Goal: Transaction & Acquisition: Purchase product/service

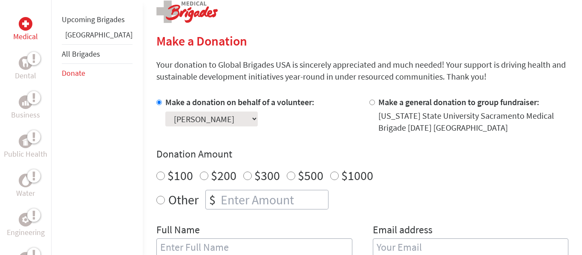
scroll to position [179, 0]
radio input "true"
click at [254, 201] on input "number" at bounding box center [273, 200] width 109 height 19
click at [287, 172] on input "$500" at bounding box center [291, 176] width 9 height 9
radio input "true"
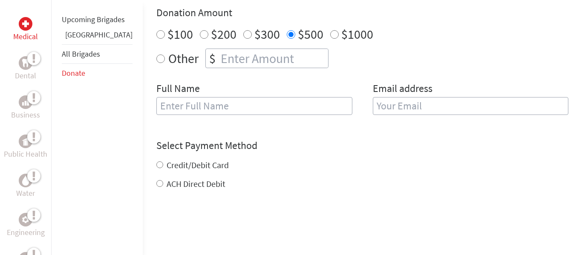
scroll to position [326, 0]
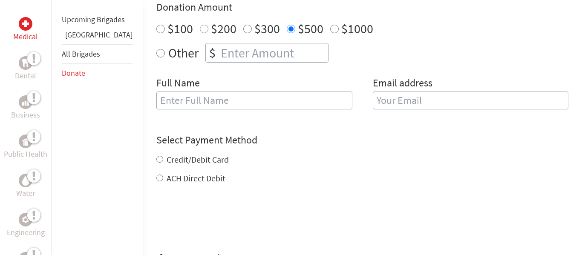
click at [219, 104] on input "text" at bounding box center [254, 101] width 196 height 18
type input "[PERSON_NAME]"
type input "[EMAIL_ADDRESS][DOMAIN_NAME]"
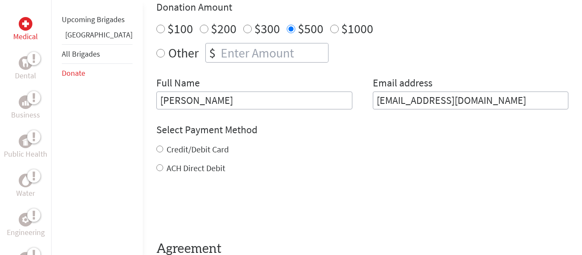
click at [156, 152] on div "Credit/Debit Card" at bounding box center [362, 150] width 412 height 12
click at [156, 149] on input "Credit/Debit Card" at bounding box center [159, 149] width 7 height 7
radio input "true"
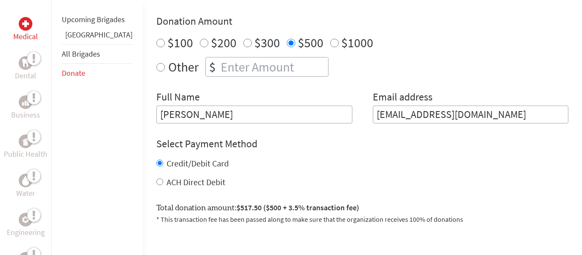
scroll to position [304, 0]
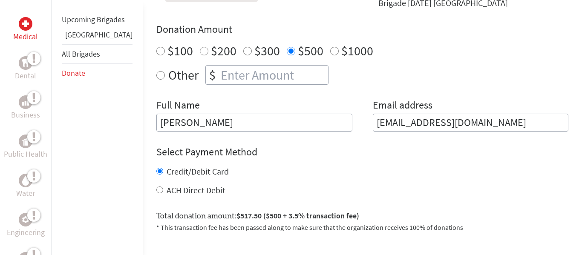
click at [230, 81] on input "number" at bounding box center [273, 75] width 109 height 19
radio input "true"
type input "490"
click at [287, 170] on div "Credit/Debit Card" at bounding box center [362, 172] width 412 height 12
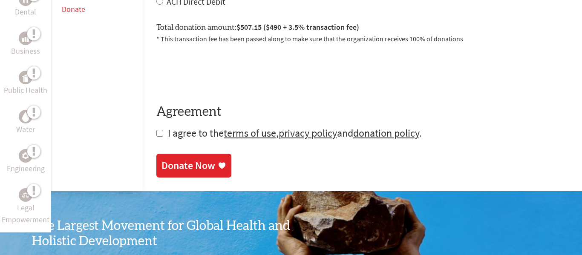
scroll to position [494, 0]
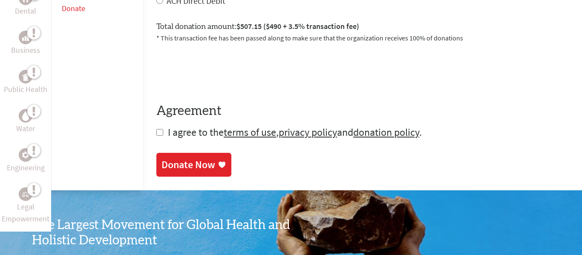
click at [156, 132] on input "checkbox" at bounding box center [159, 132] width 7 height 7
checkbox input "true"
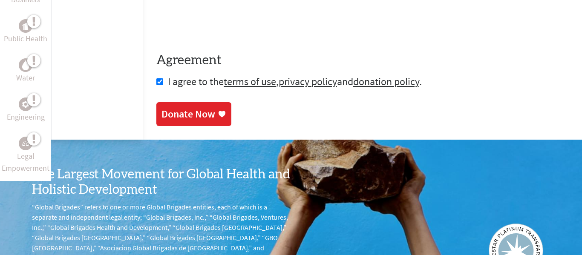
scroll to position [544, 0]
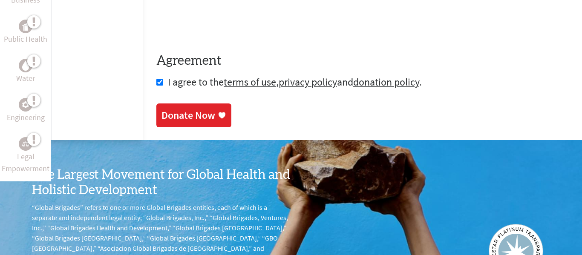
click at [180, 113] on div "Donate Now" at bounding box center [189, 116] width 54 height 14
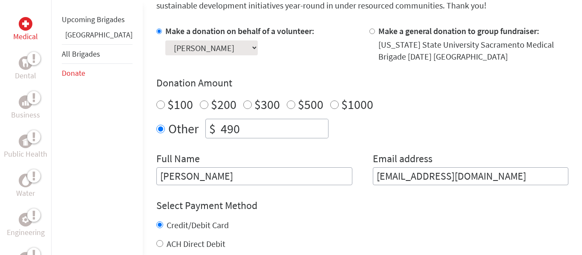
scroll to position [236, 0]
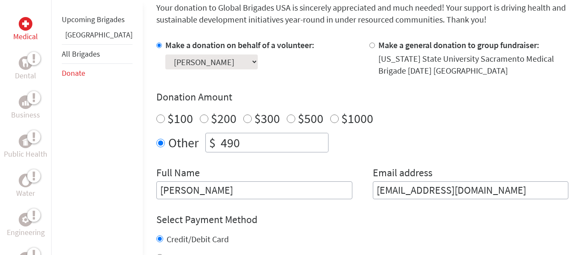
click at [287, 122] on input "$500" at bounding box center [291, 119] width 9 height 9
radio input "true"
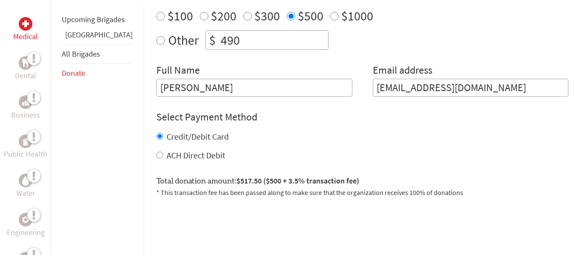
scroll to position [338, 0]
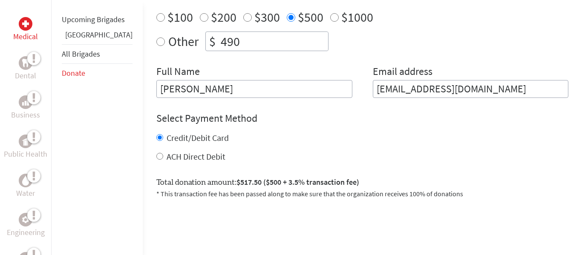
radio input "true"
drag, startPoint x: 232, startPoint y: 44, endPoint x: 141, endPoint y: 42, distance: 90.9
click at [156, 42] on div "Other $ 490" at bounding box center [362, 42] width 412 height 20
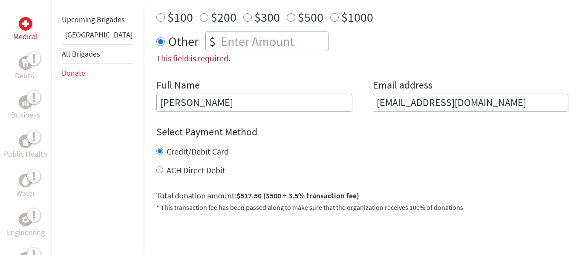
click at [287, 19] on input "$500" at bounding box center [291, 17] width 9 height 9
radio input "true"
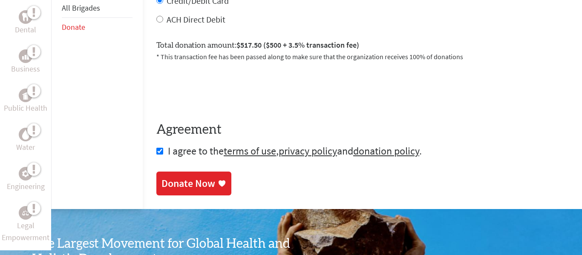
scroll to position [493, 0]
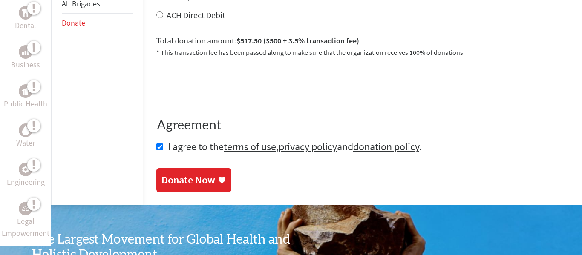
click at [177, 182] on div "Donate Now" at bounding box center [189, 181] width 54 height 14
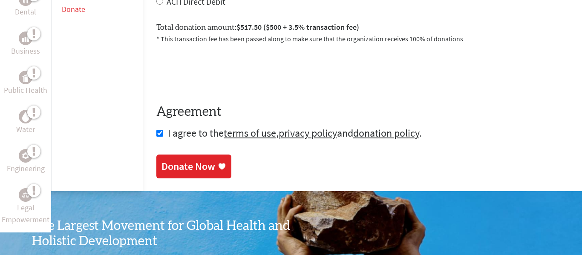
scroll to position [0, 0]
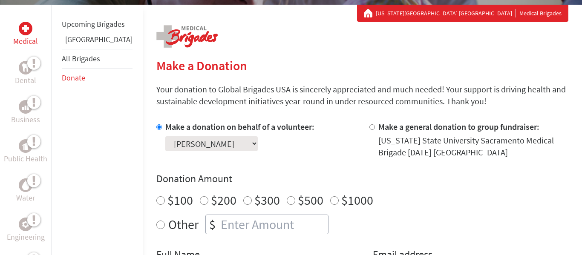
click at [287, 204] on input "$500" at bounding box center [291, 201] width 9 height 9
radio input "true"
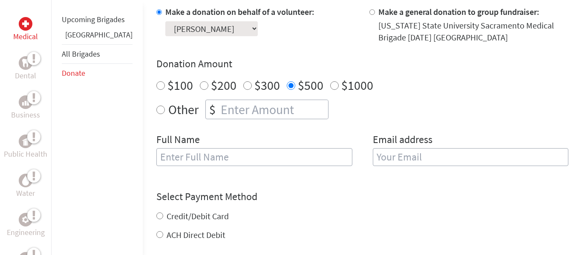
scroll to position [272, 0]
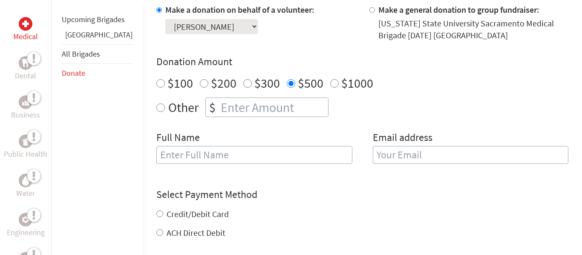
click at [237, 161] on input "text" at bounding box center [254, 155] width 196 height 18
type input "[PERSON_NAME]"
type input "[EMAIL_ADDRESS][DOMAIN_NAME]"
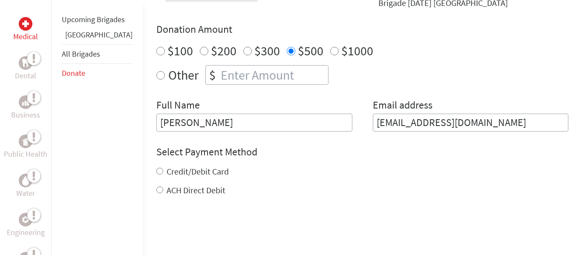
scroll to position [315, 0]
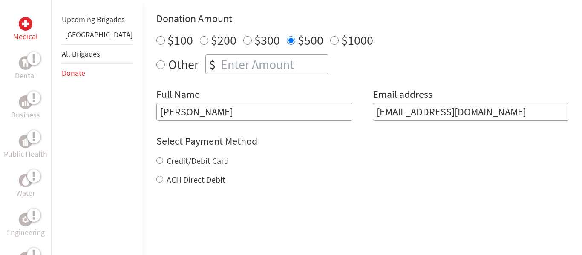
click at [156, 158] on input "Credit/Debit Card" at bounding box center [159, 160] width 7 height 7
radio input "true"
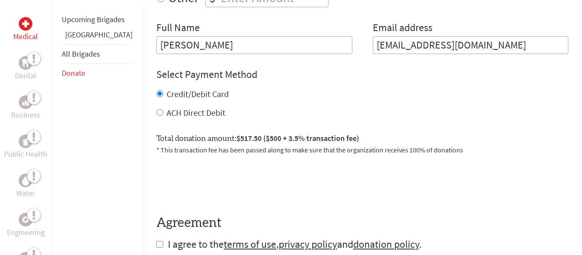
scroll to position [408, 0]
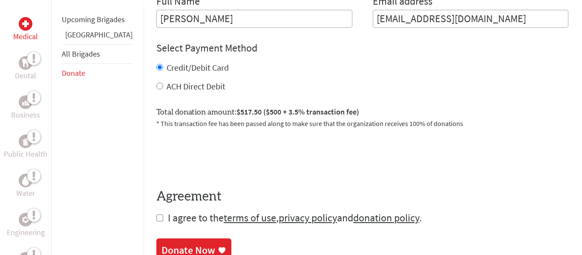
click at [156, 221] on input "checkbox" at bounding box center [159, 218] width 7 height 7
checkbox input "true"
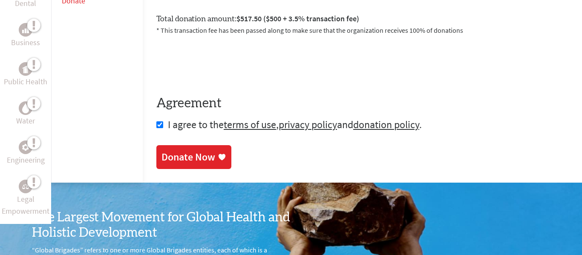
scroll to position [504, 0]
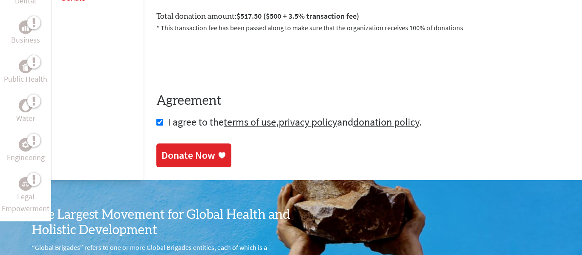
click at [162, 152] on div "Donate Now" at bounding box center [189, 156] width 54 height 14
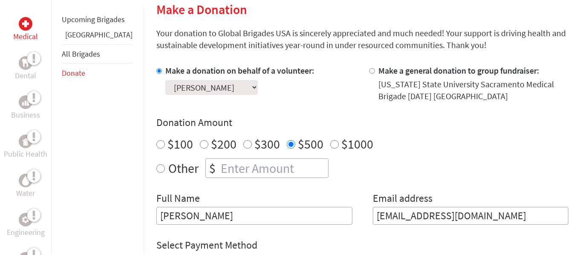
scroll to position [212, 0]
